Goal: Task Accomplishment & Management: Manage account settings

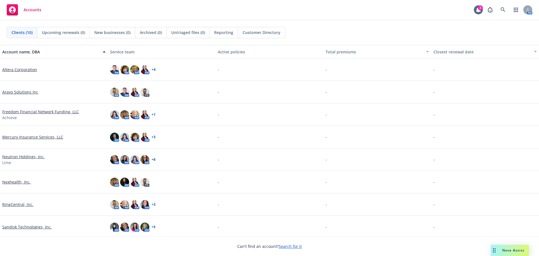
click at [17, 68] on link "Altera Corporation" at bounding box center [19, 70] width 35 height 6
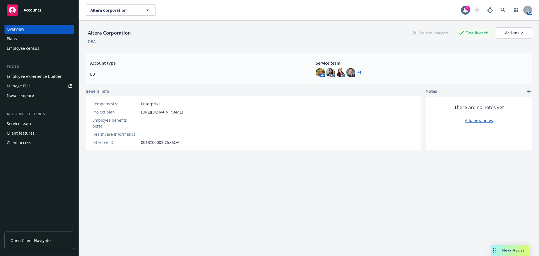
click at [28, 141] on div "Client access" at bounding box center [19, 142] width 24 height 9
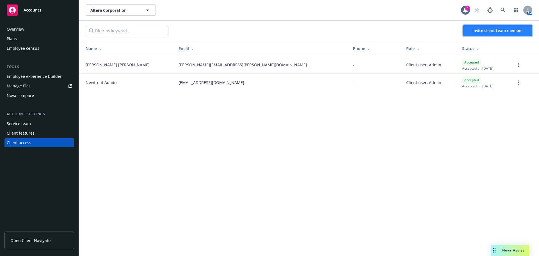
click at [489, 32] on span "Invite client team member" at bounding box center [497, 30] width 51 height 5
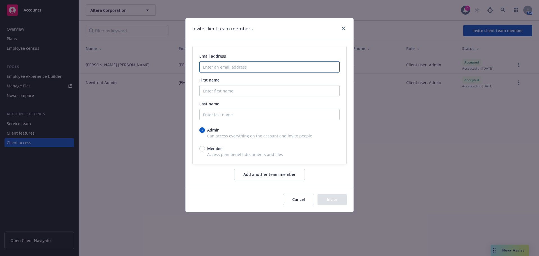
click at [223, 70] on input "Enter an email address" at bounding box center [269, 66] width 140 height 11
click at [221, 67] on input "Enter an email address" at bounding box center [269, 66] width 140 height 11
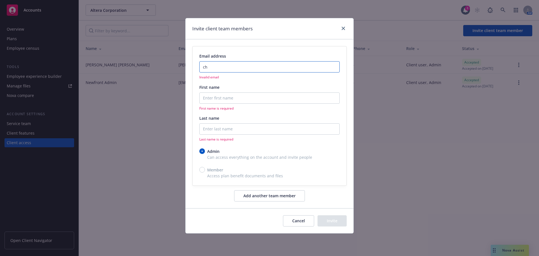
type input "c"
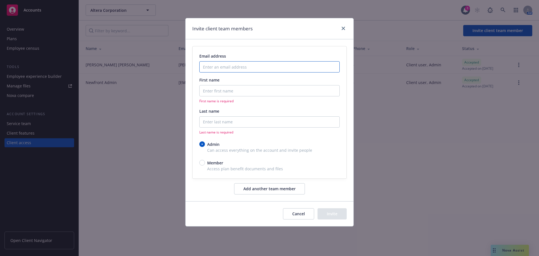
type input "c"
type input "[PERSON_NAME][EMAIL_ADDRESS][PERSON_NAME][DOMAIN_NAME]"
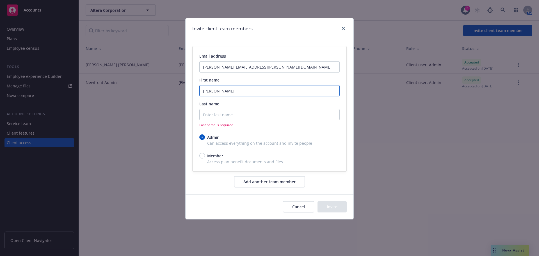
type input "[PERSON_NAME]"
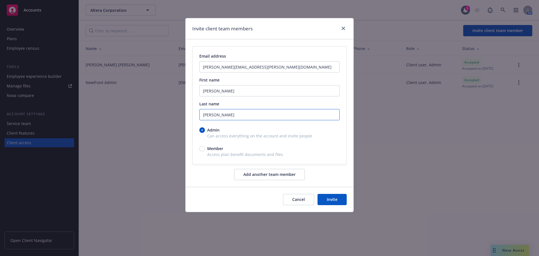
type input "[PERSON_NAME]"
click at [335, 199] on button "Invite" at bounding box center [331, 199] width 29 height 11
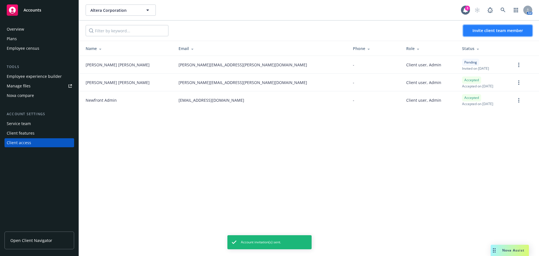
click at [498, 32] on span "Invite client team member" at bounding box center [497, 30] width 51 height 5
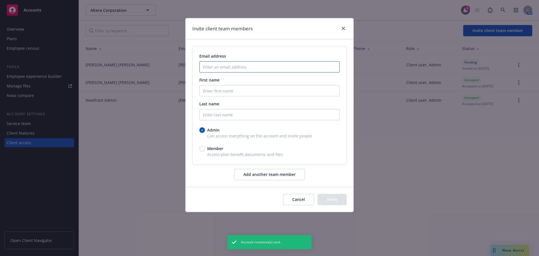
click at [234, 69] on input "Enter an email address" at bounding box center [269, 66] width 140 height 11
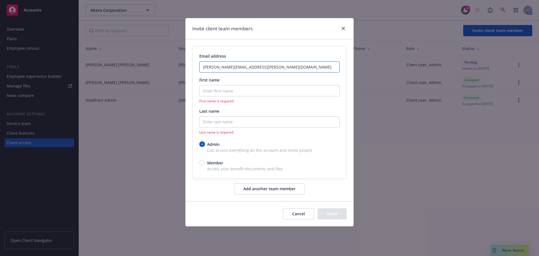
type input "[PERSON_NAME][EMAIL_ADDRESS][PERSON_NAME][DOMAIN_NAME]"
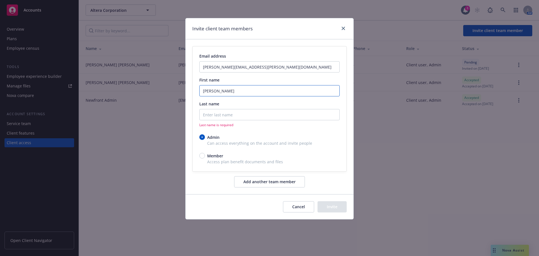
type input "[PERSON_NAME]"
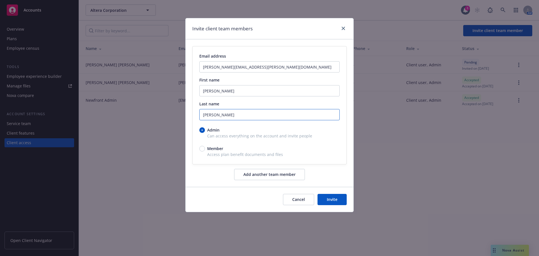
type input "[PERSON_NAME]"
click at [335, 198] on button "Invite" at bounding box center [331, 199] width 29 height 11
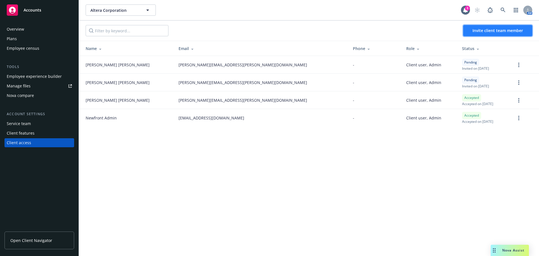
click at [492, 31] on span "Invite client team member" at bounding box center [497, 30] width 51 height 5
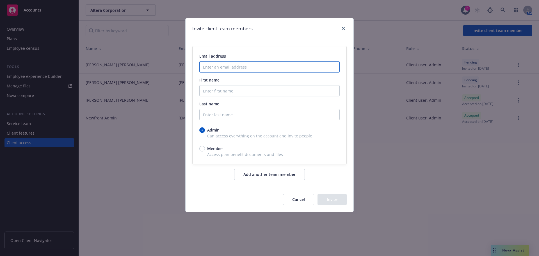
click at [233, 66] on input "Enter an email address" at bounding box center [269, 66] width 140 height 11
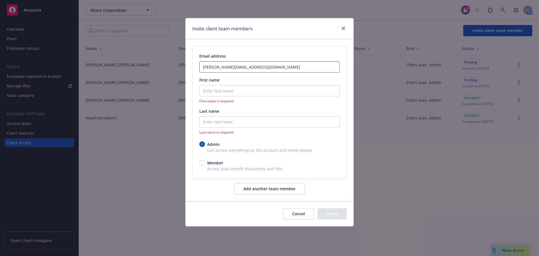
type input "[PERSON_NAME][EMAIL_ADDRESS][DOMAIN_NAME]"
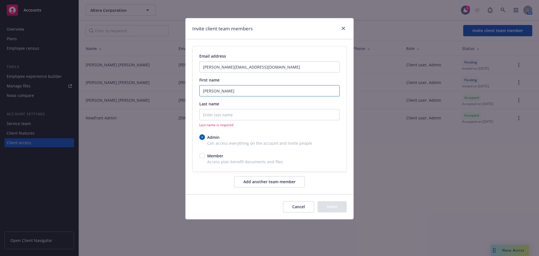
type input "[PERSON_NAME]"
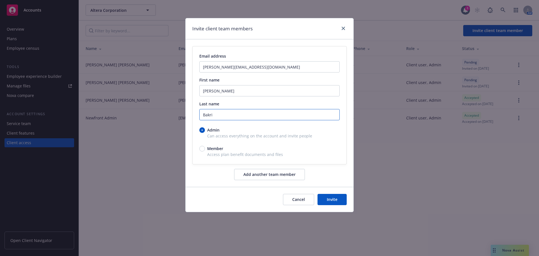
type input "Bakri"
click at [204, 147] on input "Member" at bounding box center [202, 149] width 6 height 6
radio input "true"
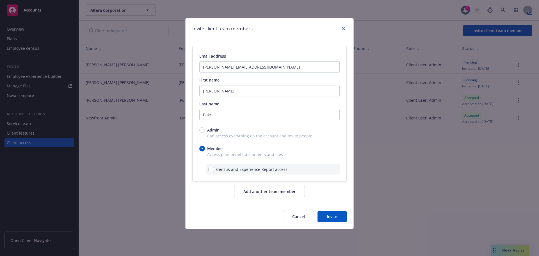
click at [334, 216] on button "Invite" at bounding box center [331, 216] width 29 height 11
